Goal: Information Seeking & Learning: Learn about a topic

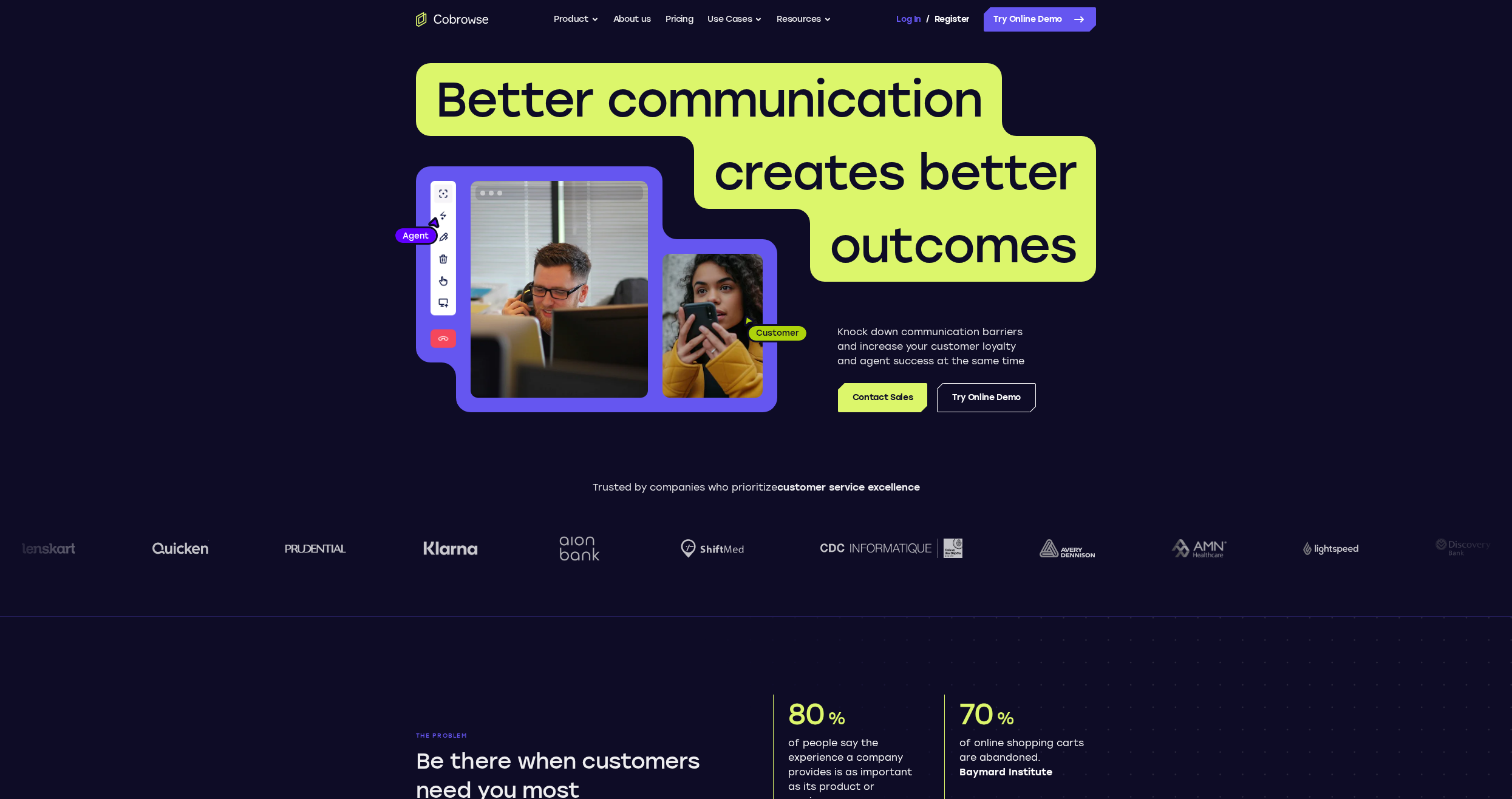
click at [903, 17] on link "Log In" at bounding box center [908, 19] width 25 height 25
click at [586, 16] on button "Product" at bounding box center [576, 19] width 45 height 25
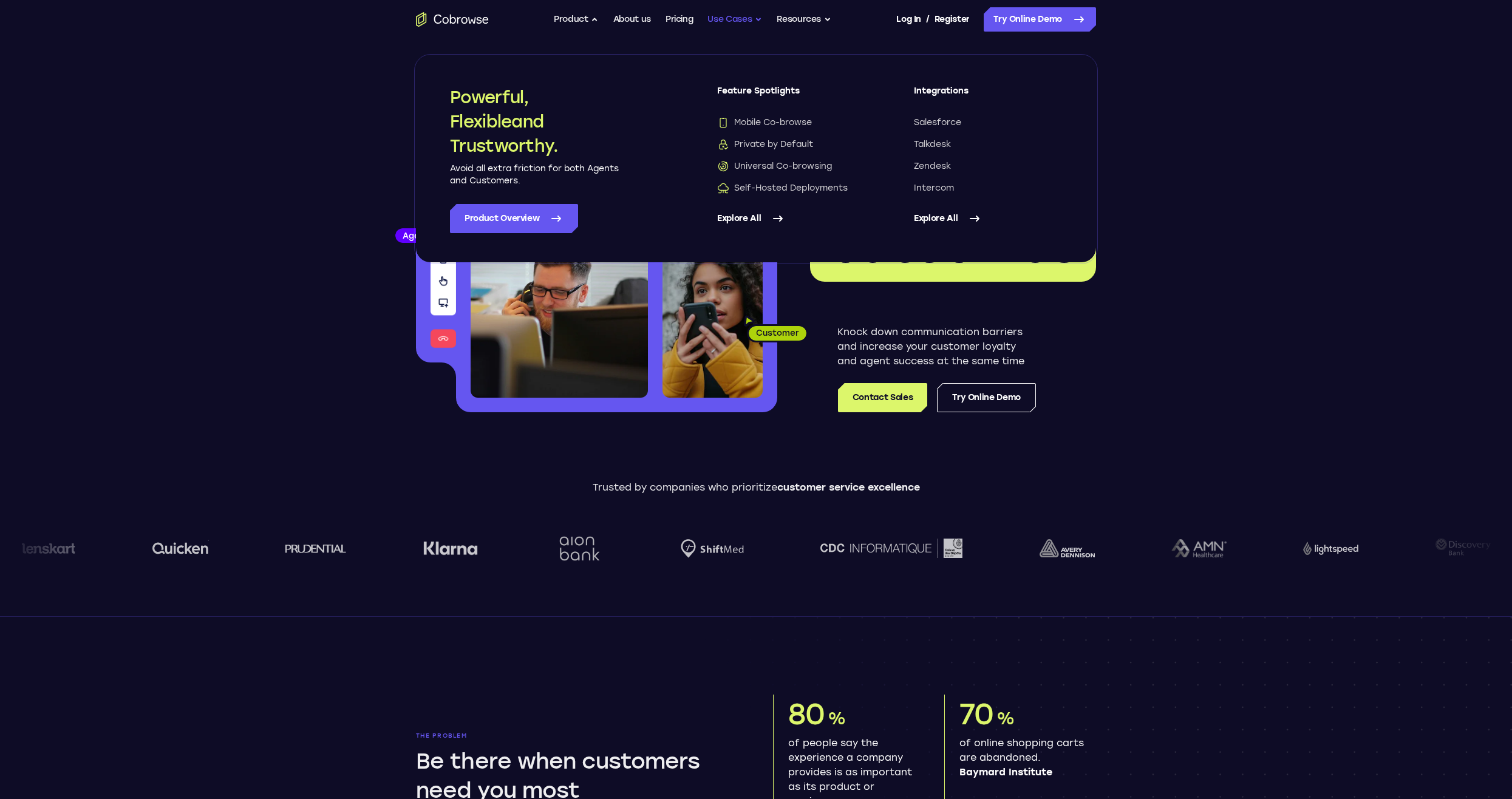
click at [731, 18] on button "Use Cases" at bounding box center [735, 19] width 54 height 25
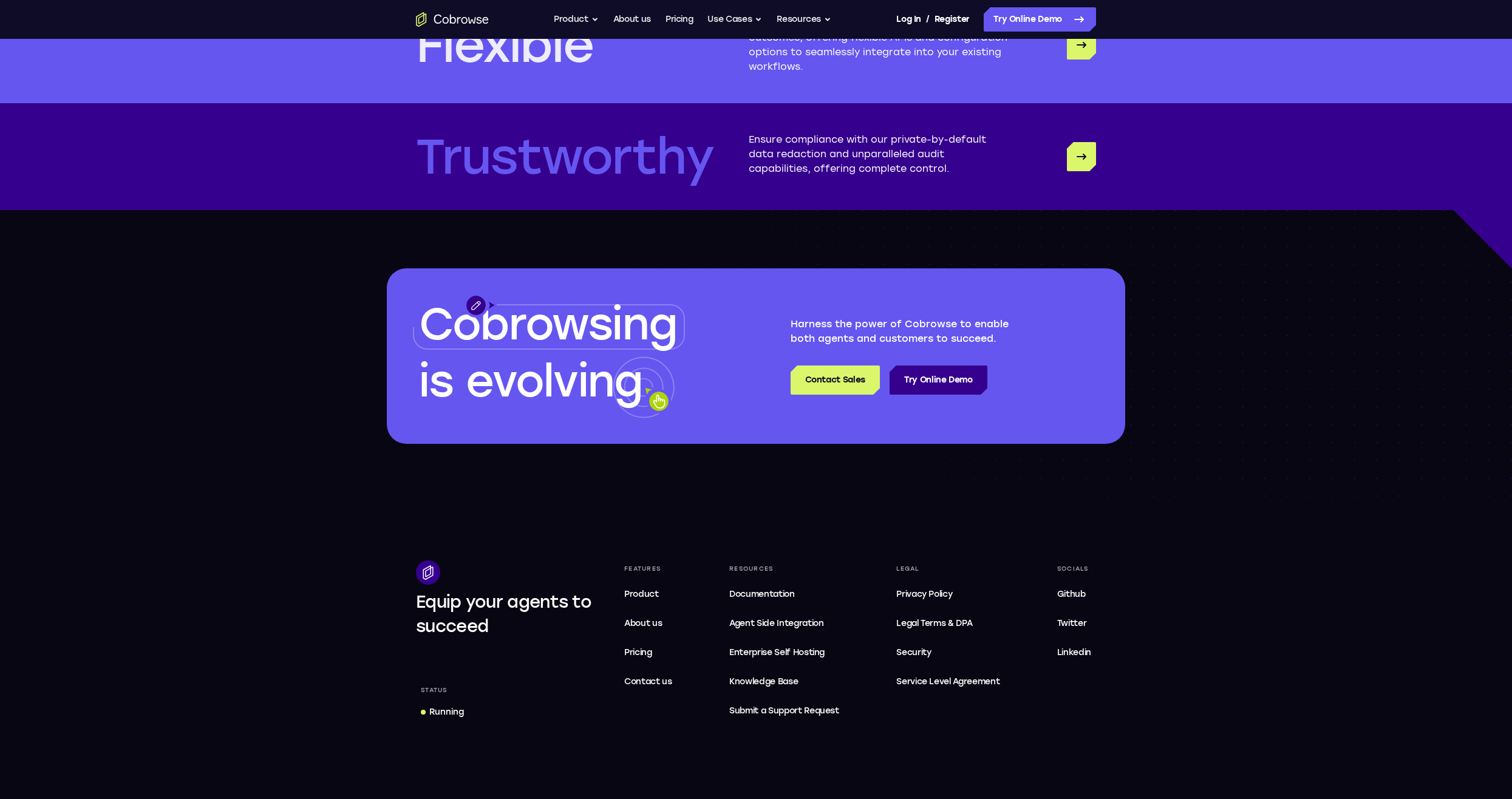
scroll to position [3456, 0]
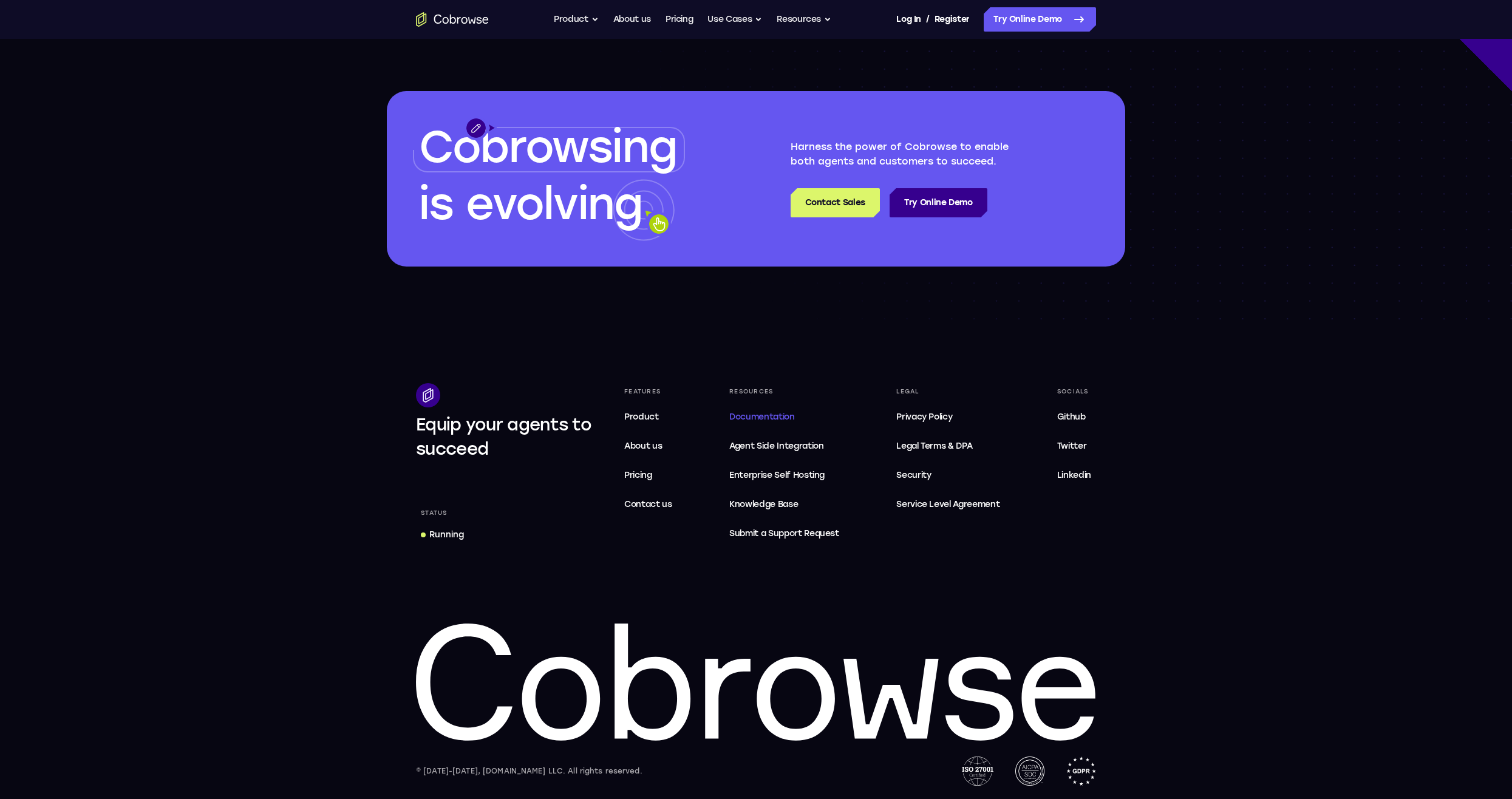
click at [763, 414] on span "Documentation" at bounding box center [762, 417] width 65 height 11
click at [790, 474] on span "Enterprise Self Hosting" at bounding box center [784, 476] width 110 height 15
